Goal: Book appointment/travel/reservation

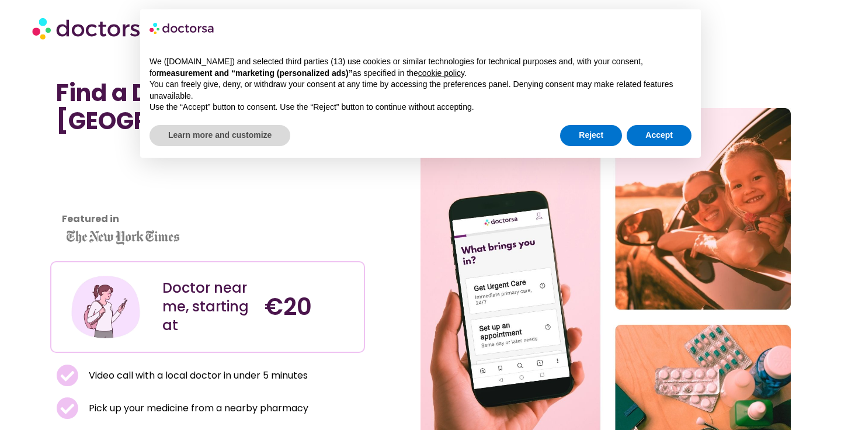
scroll to position [86, 0]
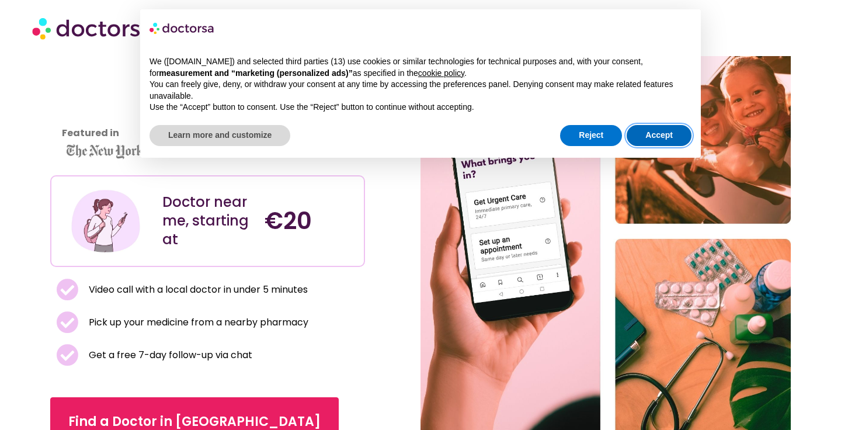
click at [669, 132] on button "Accept" at bounding box center [659, 135] width 65 height 21
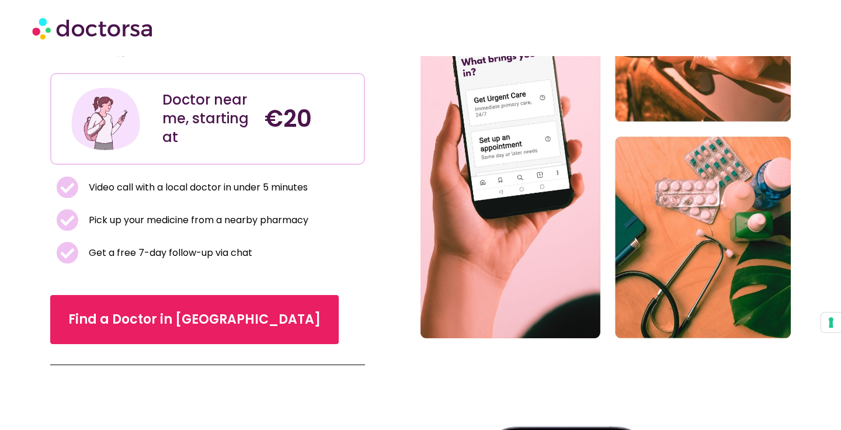
scroll to position [215, 0]
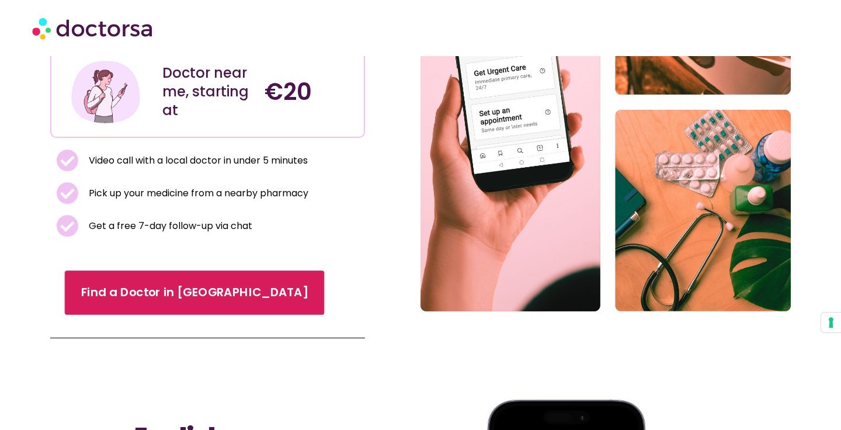
click at [141, 281] on link "Find a Doctor in Madrid" at bounding box center [195, 292] width 260 height 44
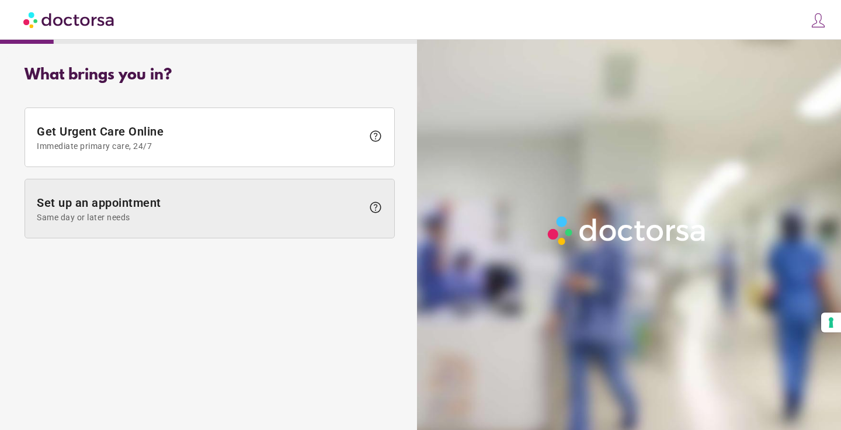
click at [210, 200] on span "Set up an appointment Same day or later needs" at bounding box center [200, 209] width 326 height 26
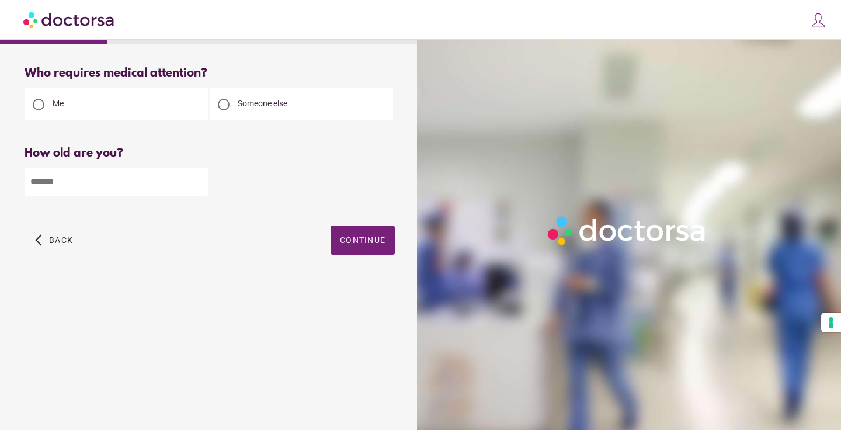
click at [144, 186] on input "number" at bounding box center [116, 182] width 183 height 29
type input "*"
type input "**"
click at [370, 235] on span "button" at bounding box center [363, 239] width 64 height 29
